Goal: Task Accomplishment & Management: Manage account settings

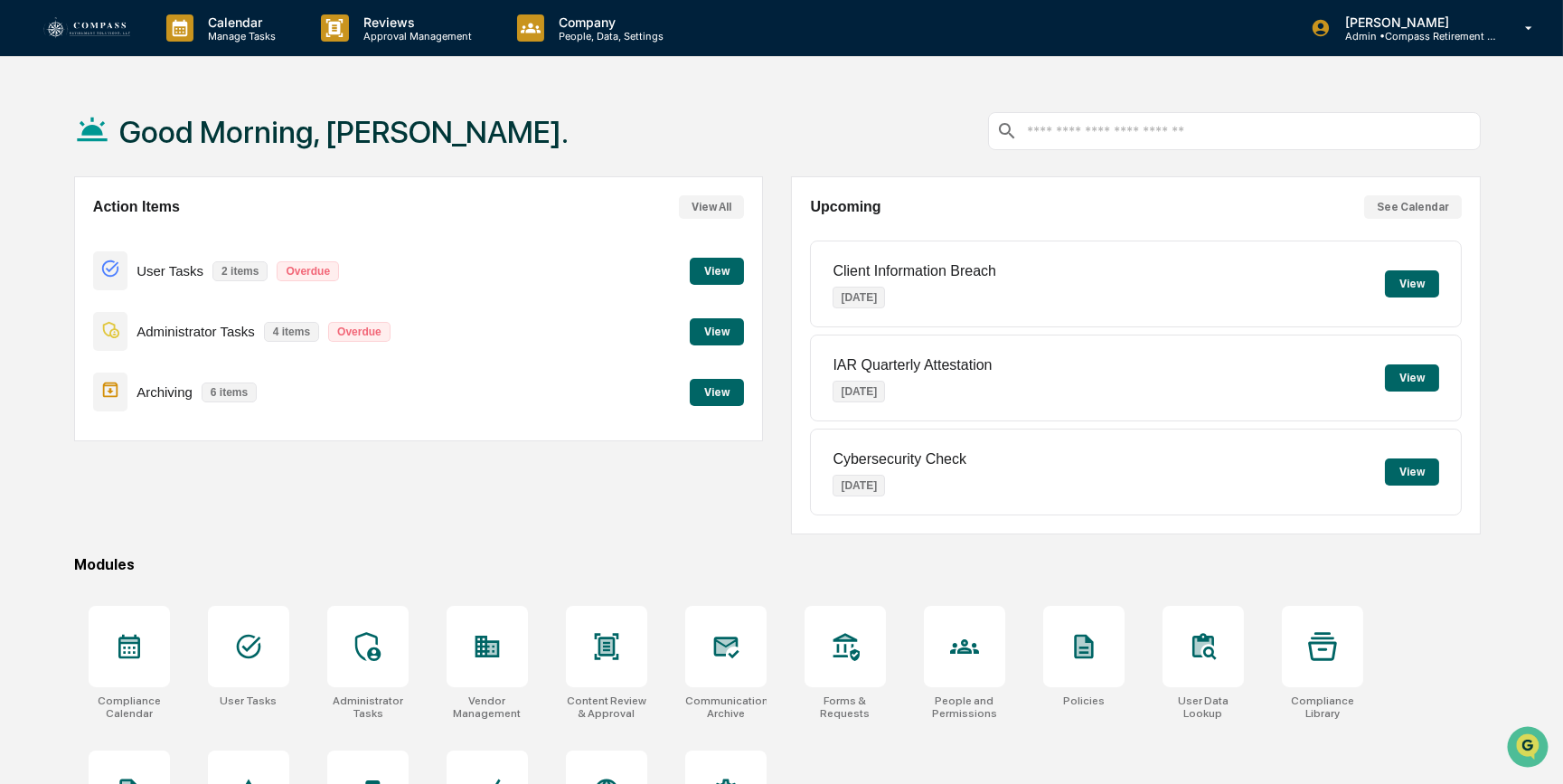
click at [733, 335] on button "View" at bounding box center [717, 331] width 54 height 27
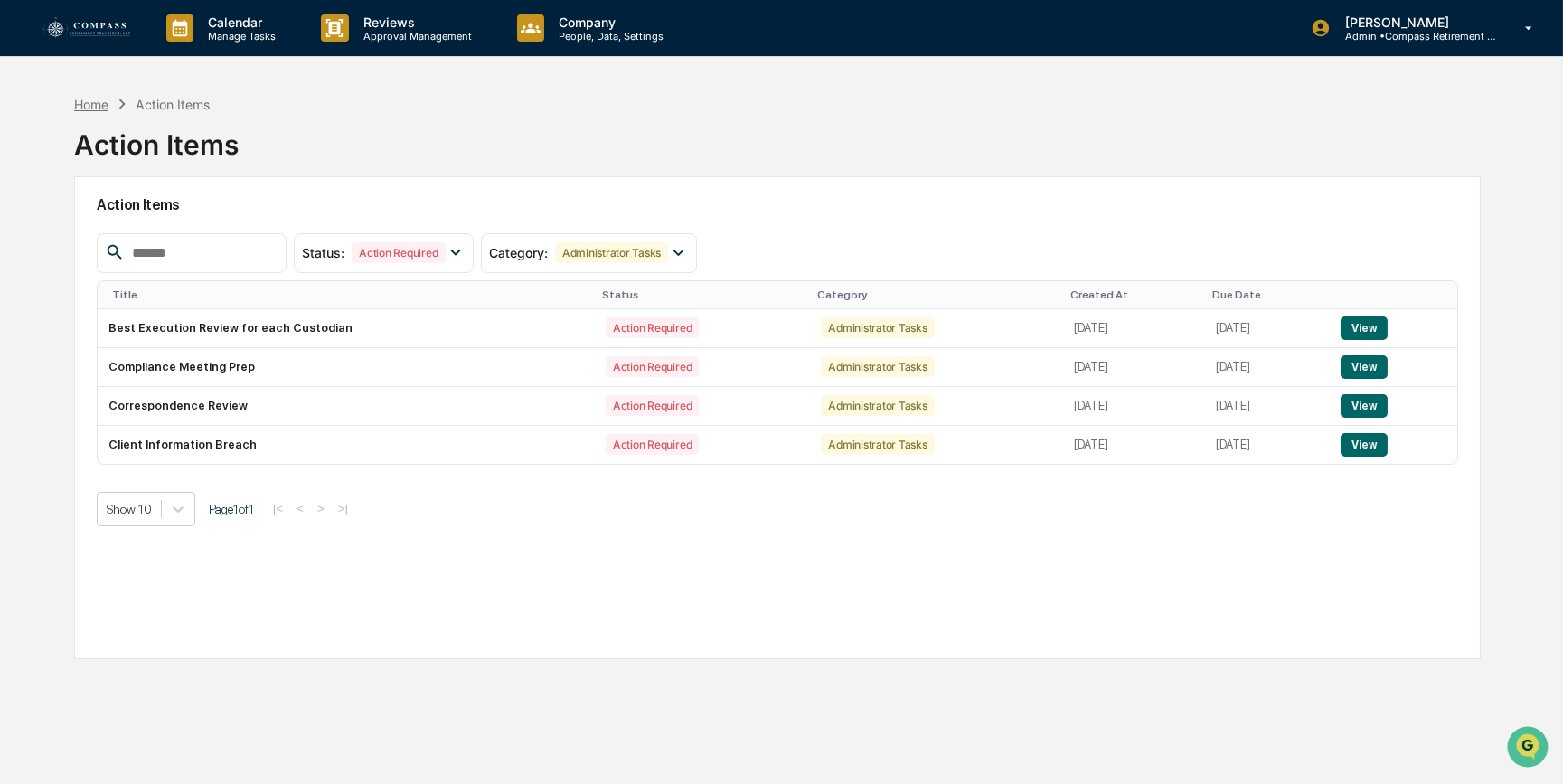
click at [93, 107] on div "Home" at bounding box center [90, 104] width 34 height 16
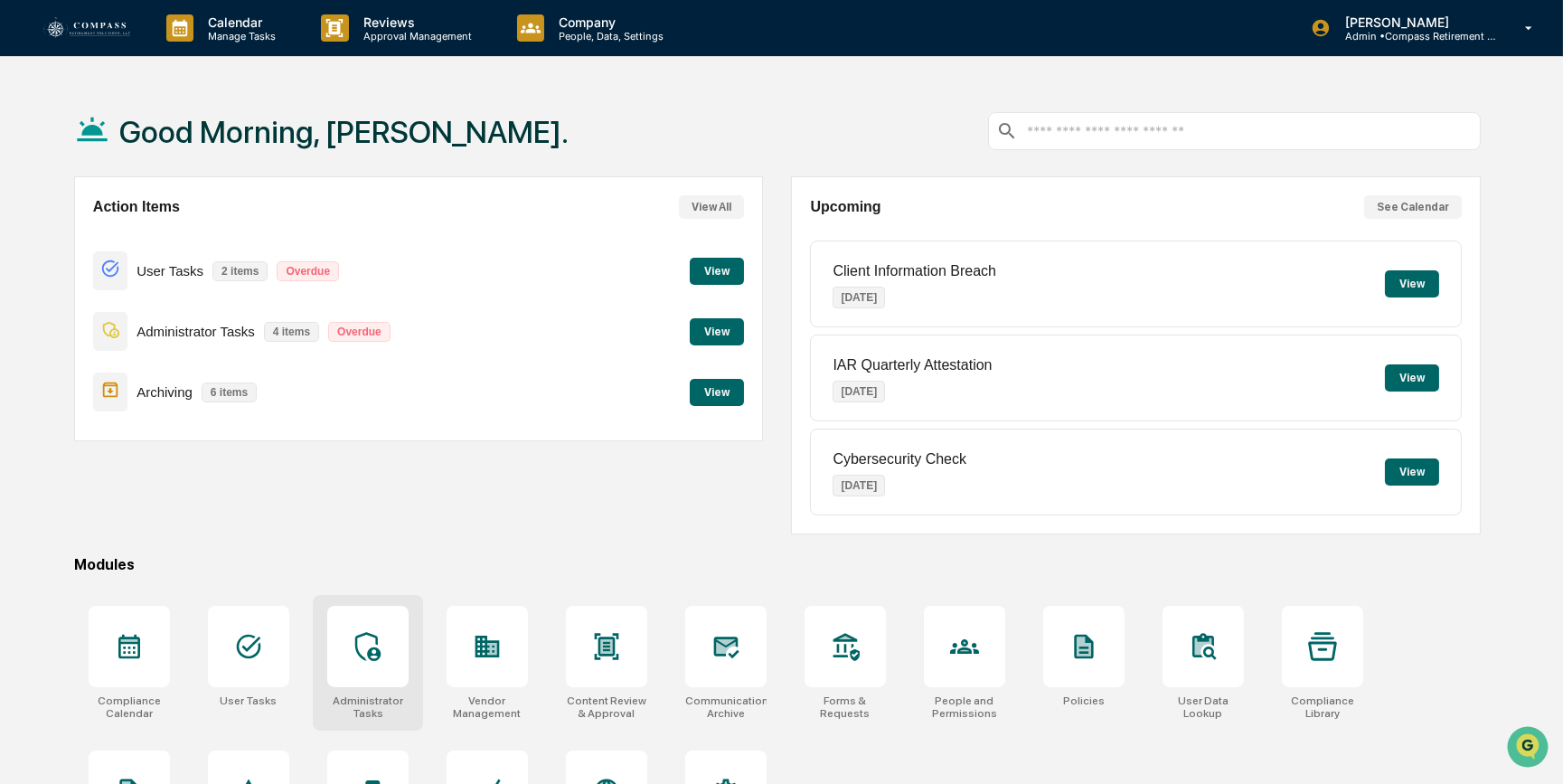
click at [371, 667] on div at bounding box center [368, 647] width 81 height 81
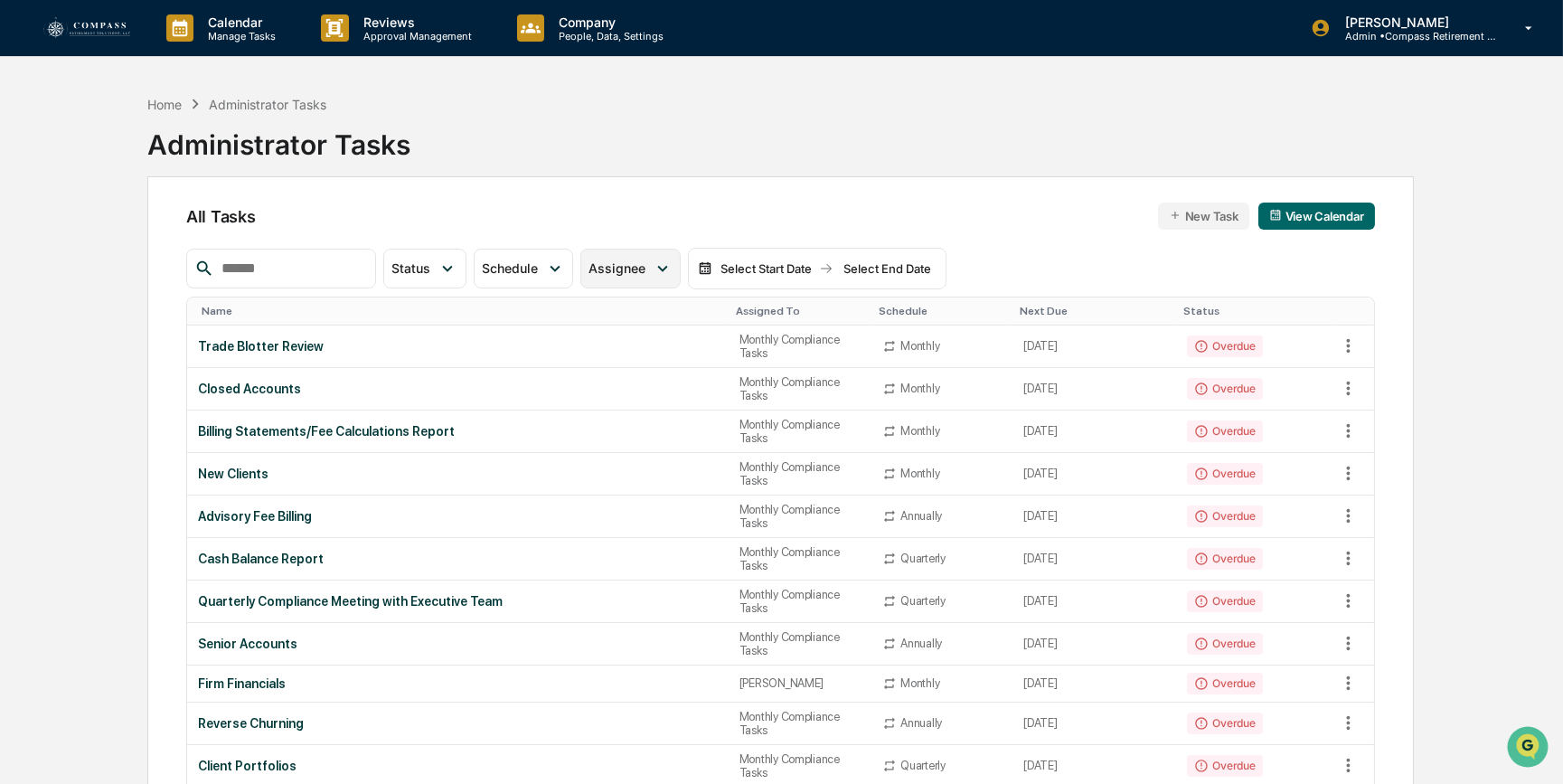
click at [673, 262] on icon at bounding box center [662, 268] width 20 height 20
click at [925, 108] on div "Home Administrator Tasks Administrator Tasks" at bounding box center [781, 131] width 1266 height 90
click at [673, 269] on icon at bounding box center [662, 268] width 20 height 20
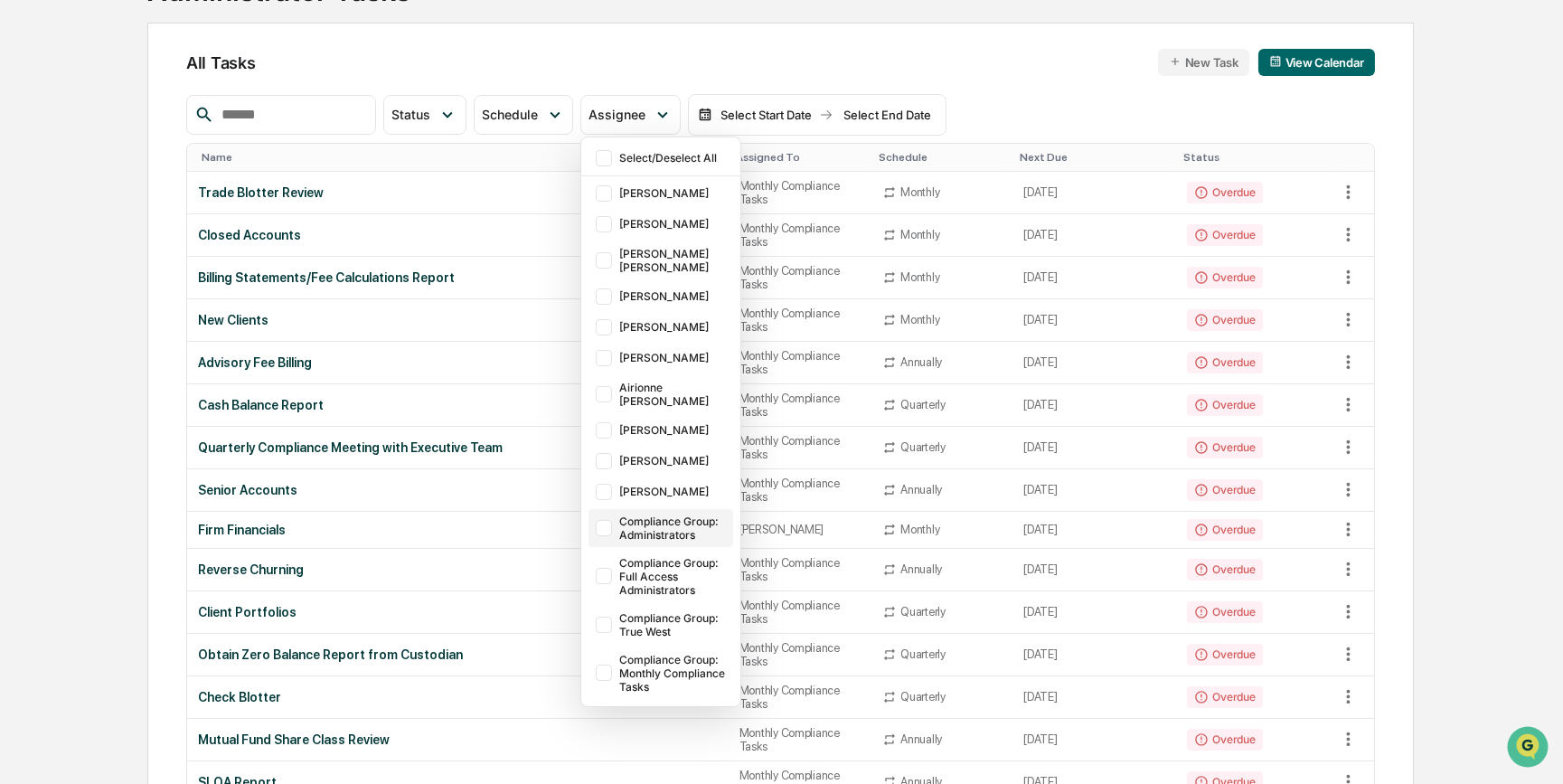
scroll to position [163, 0]
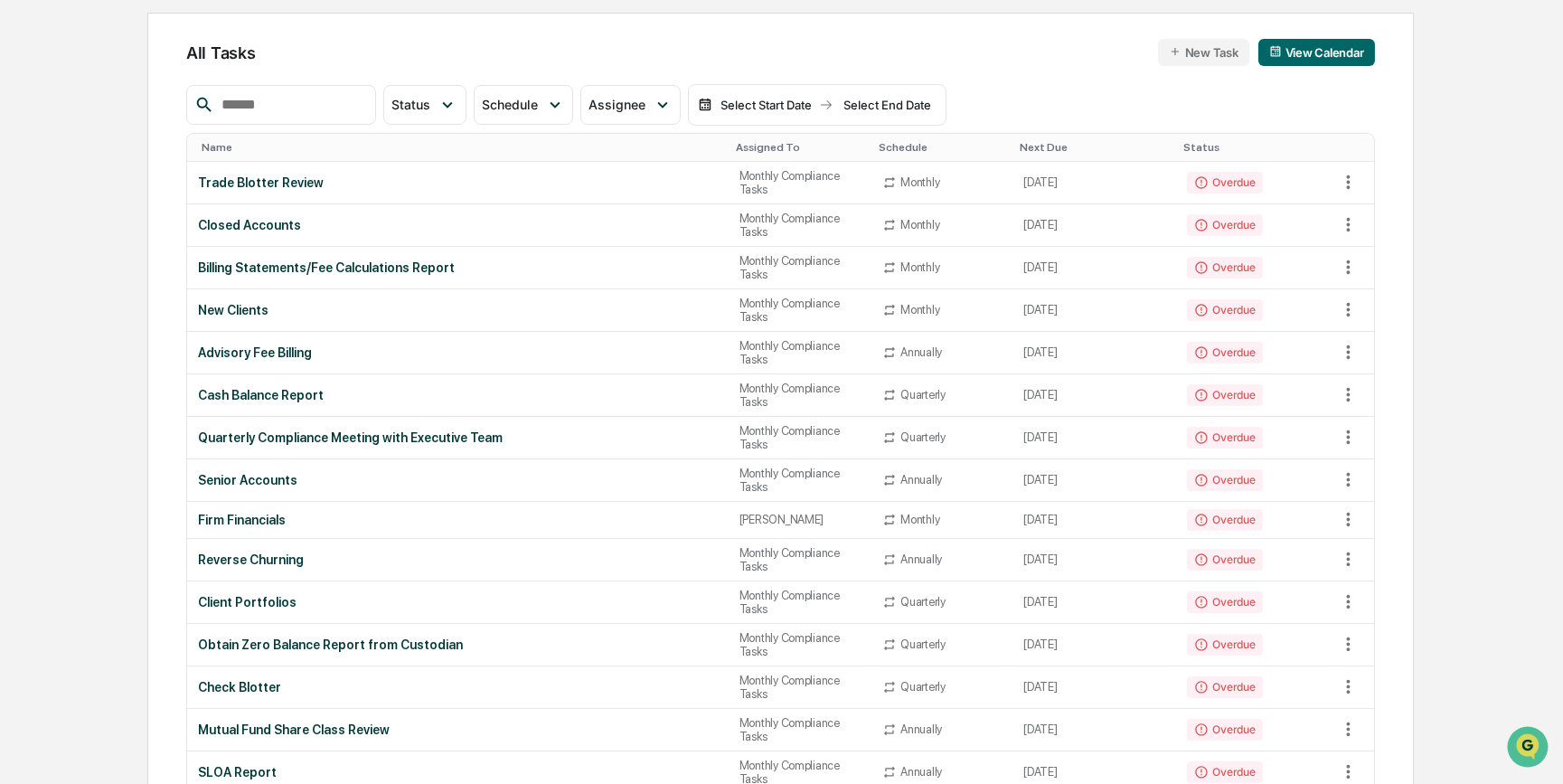
drag, startPoint x: 1521, startPoint y: 306, endPoint x: 1495, endPoint y: 267, distance: 46.9
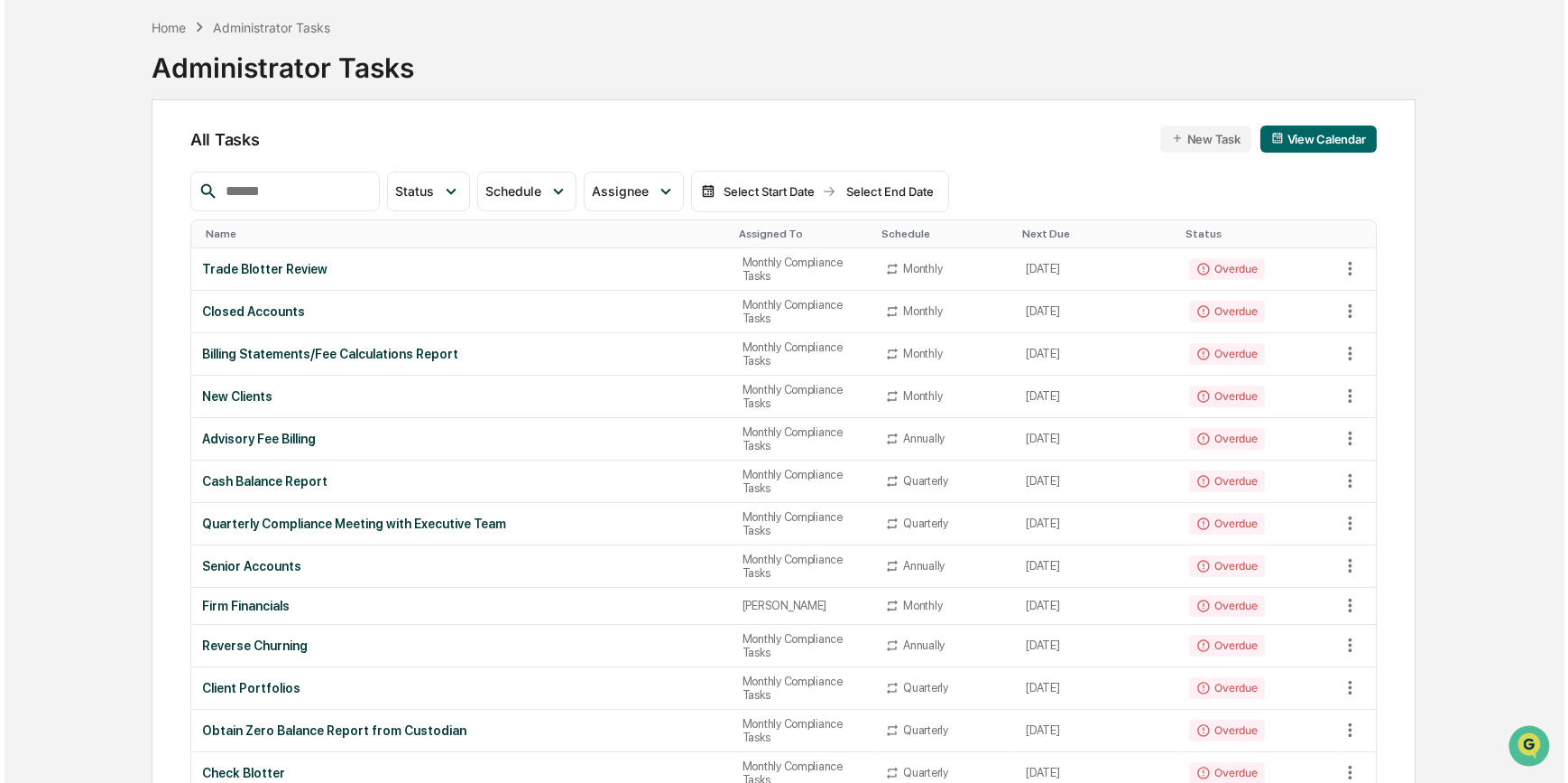
scroll to position [0, 0]
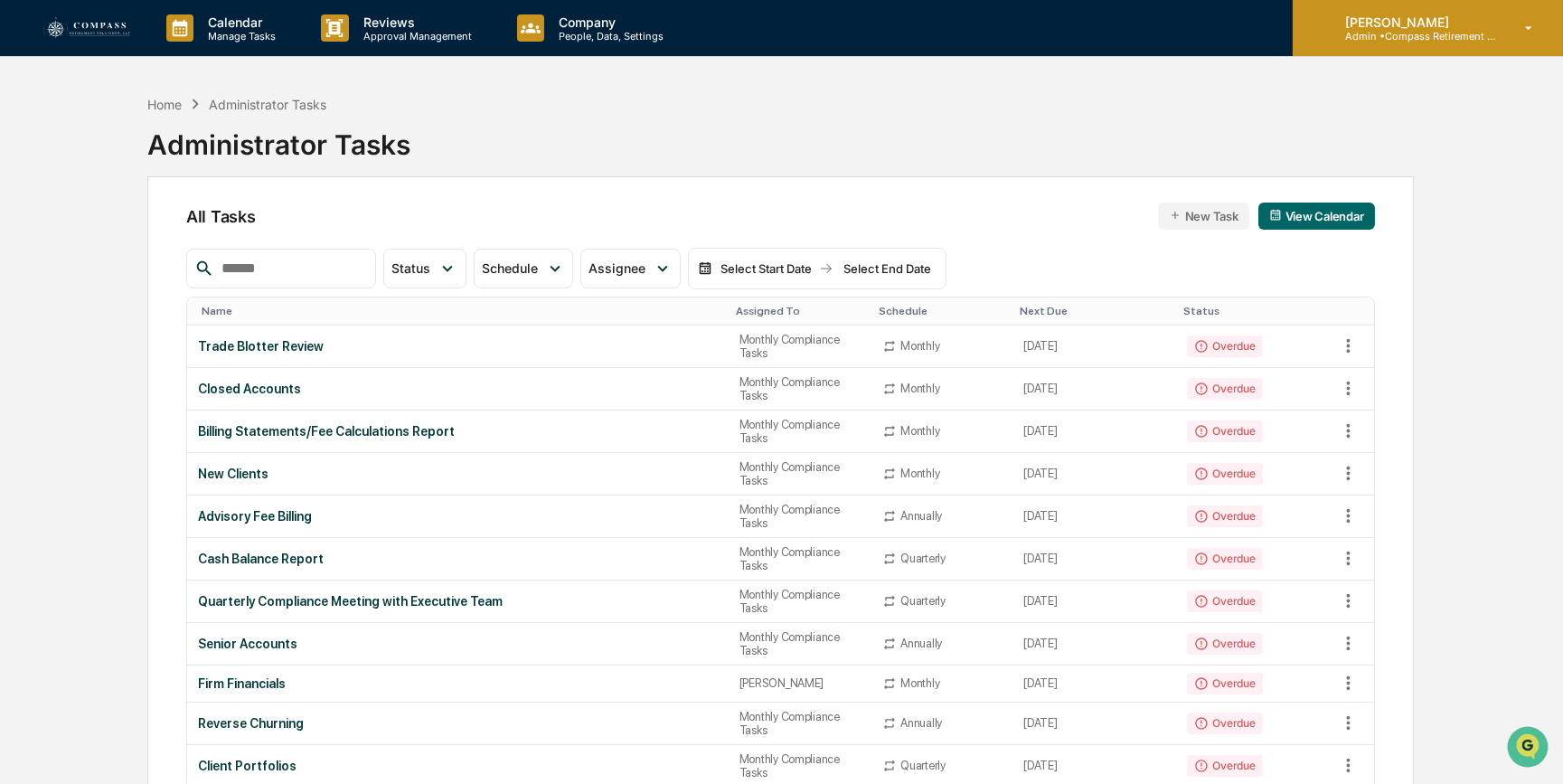
click at [1419, 31] on p "Admin • Compass Retirement Solutions" at bounding box center [1414, 36] width 168 height 13
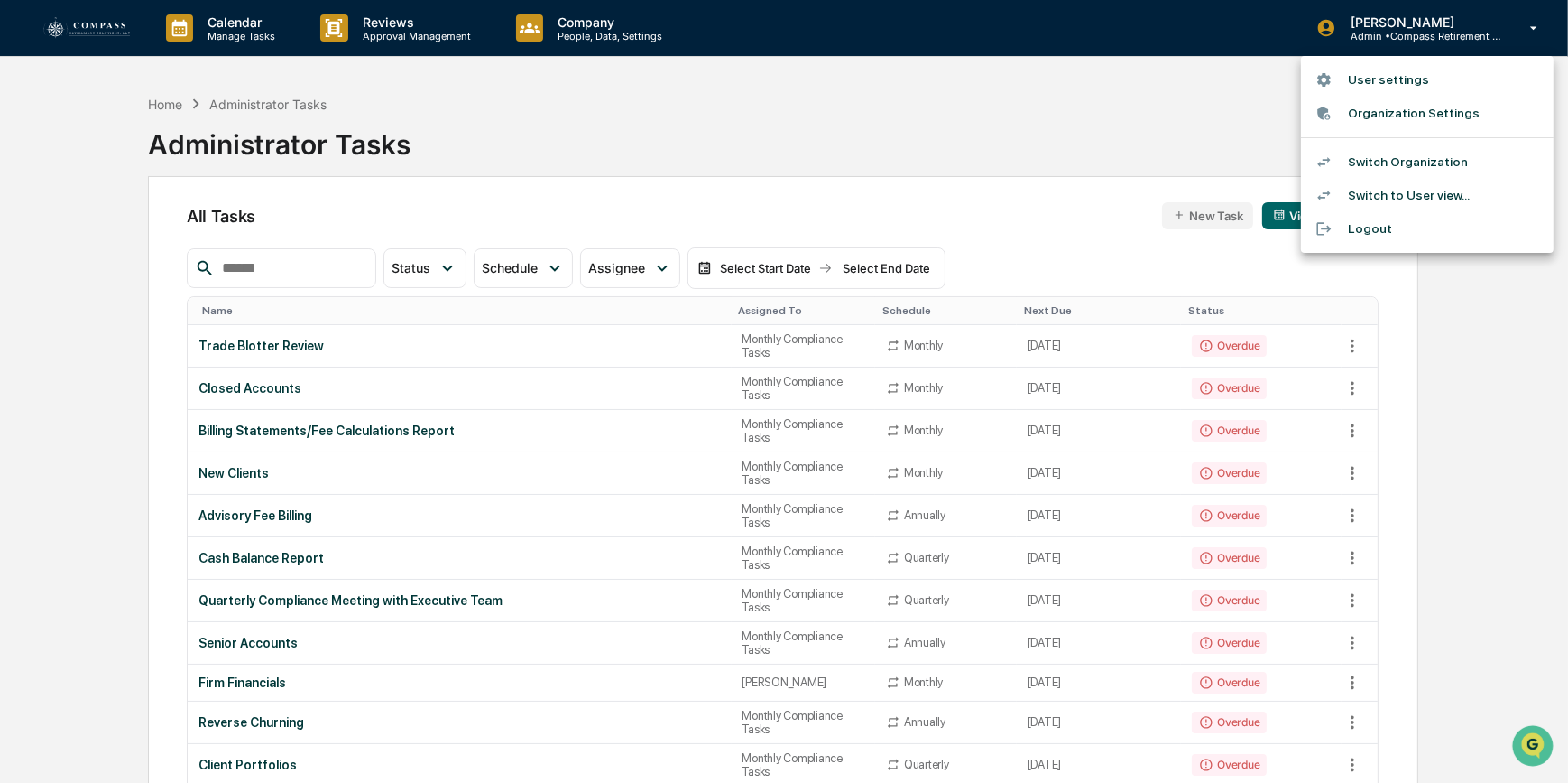
click at [1378, 168] on li "Switch Organization" at bounding box center [1427, 162] width 252 height 33
